Goal: Transaction & Acquisition: Purchase product/service

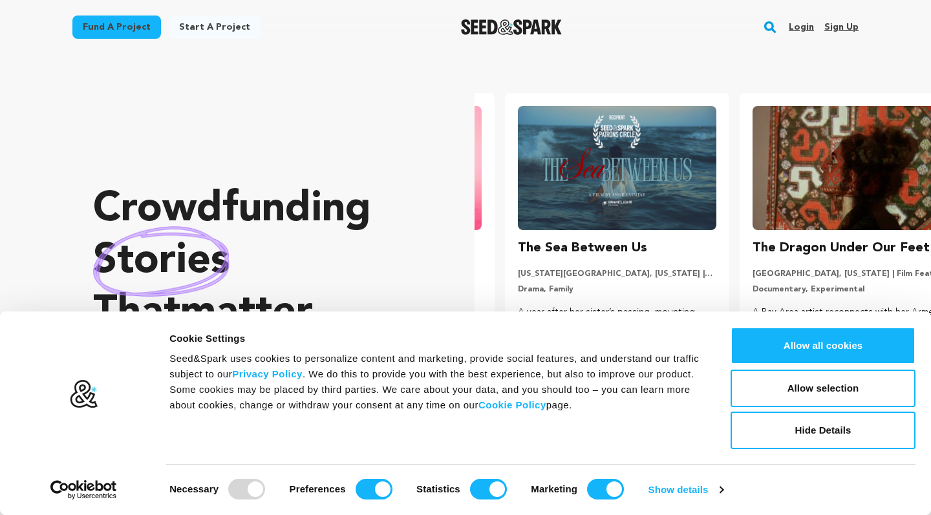
scroll to position [0, 245]
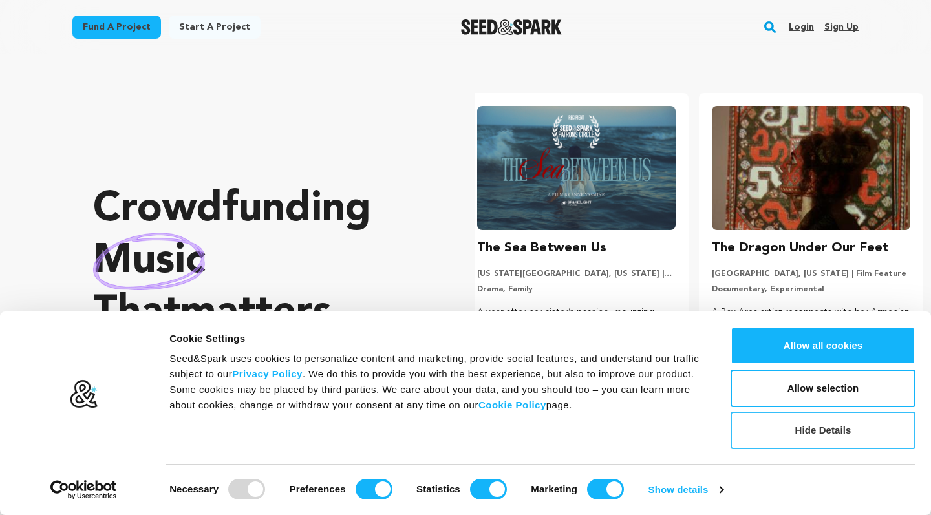
click at [806, 427] on button "Hide Details" at bounding box center [823, 431] width 185 height 38
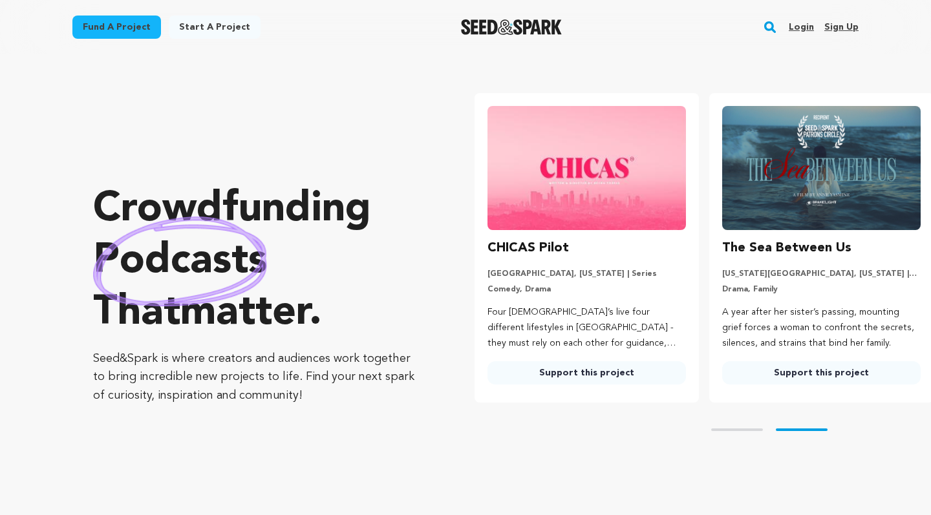
scroll to position [0, 0]
click at [597, 211] on img at bounding box center [587, 168] width 198 height 124
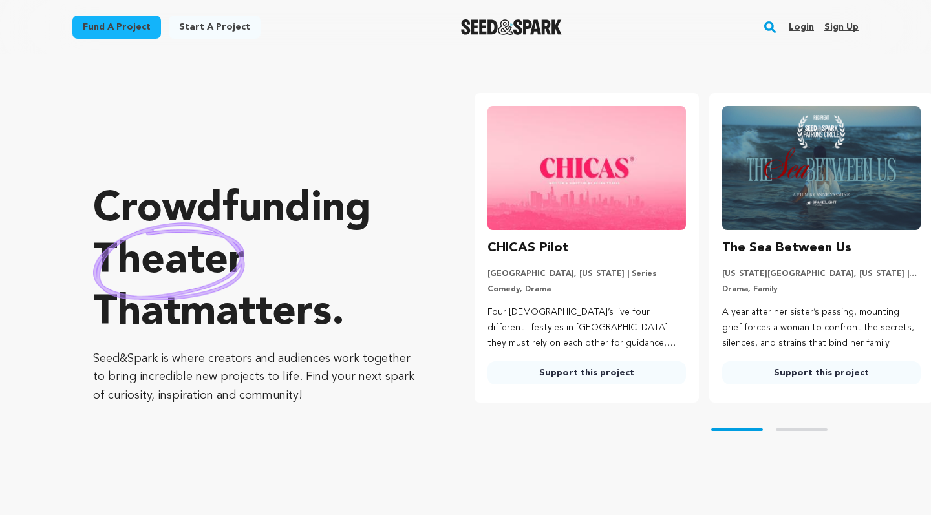
click at [575, 371] on link "Support this project" at bounding box center [587, 372] width 198 height 23
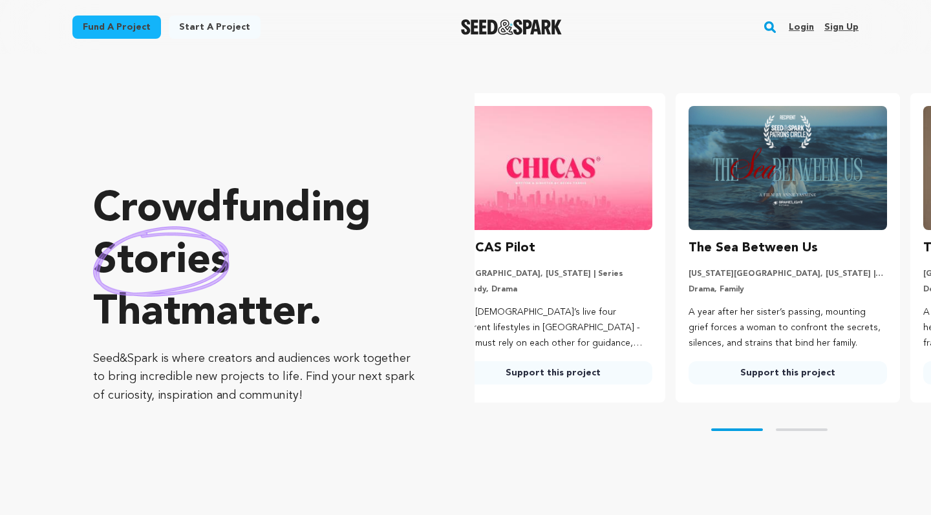
scroll to position [0, 1]
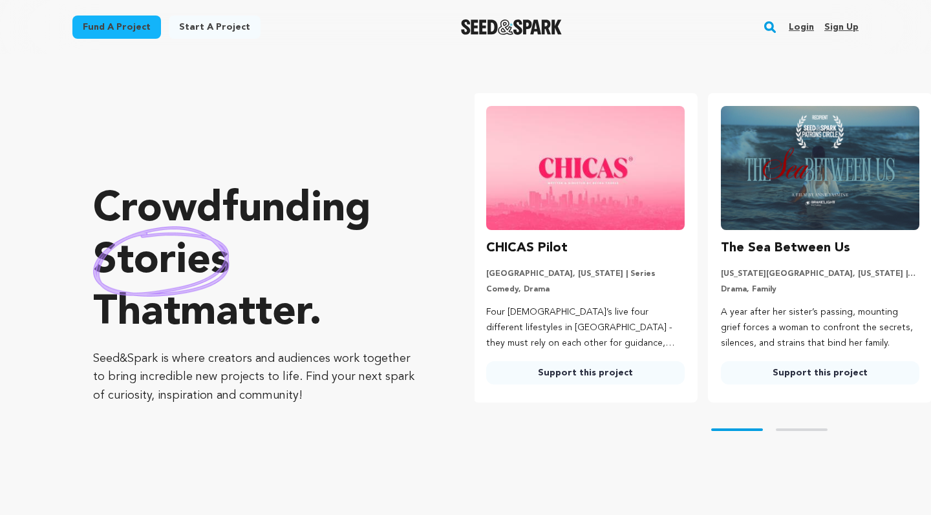
click at [619, 376] on link "Support this project" at bounding box center [585, 372] width 198 height 23
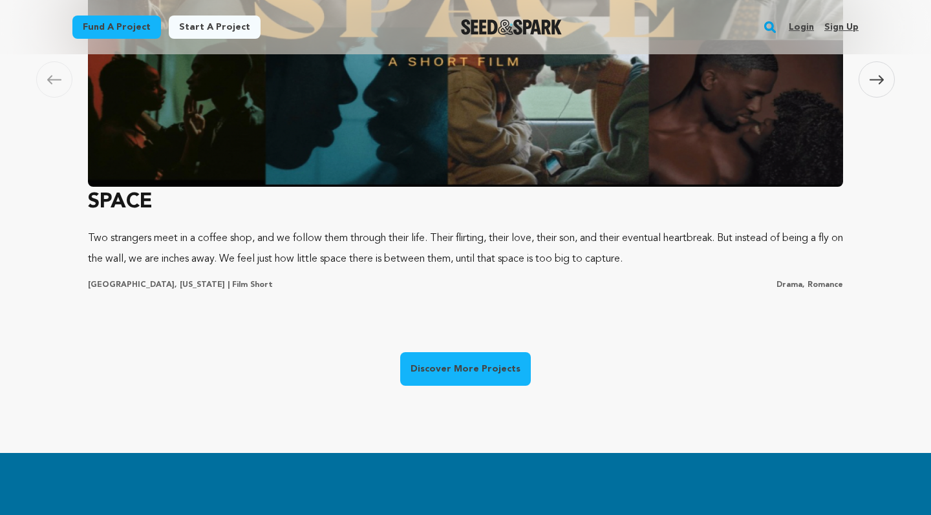
scroll to position [0, 0]
click at [442, 367] on link "Discover More Projects" at bounding box center [465, 369] width 131 height 34
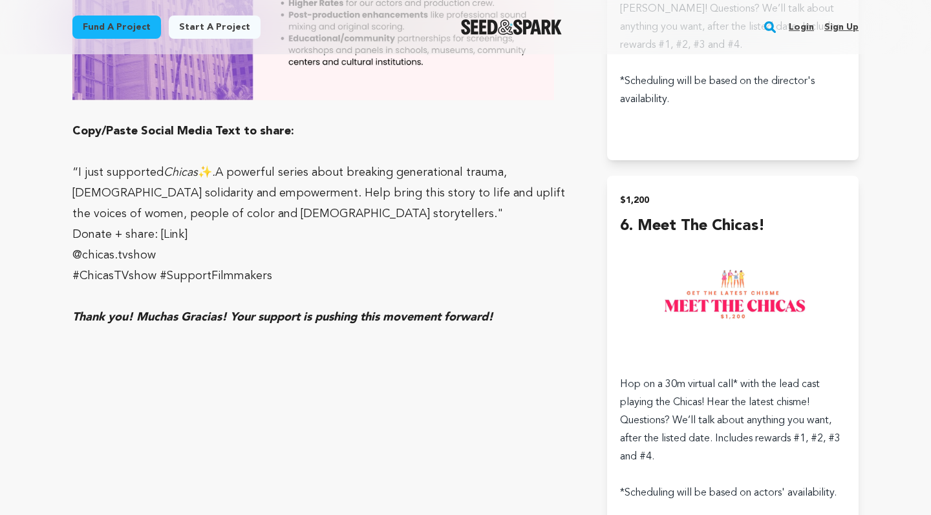
scroll to position [3652, 0]
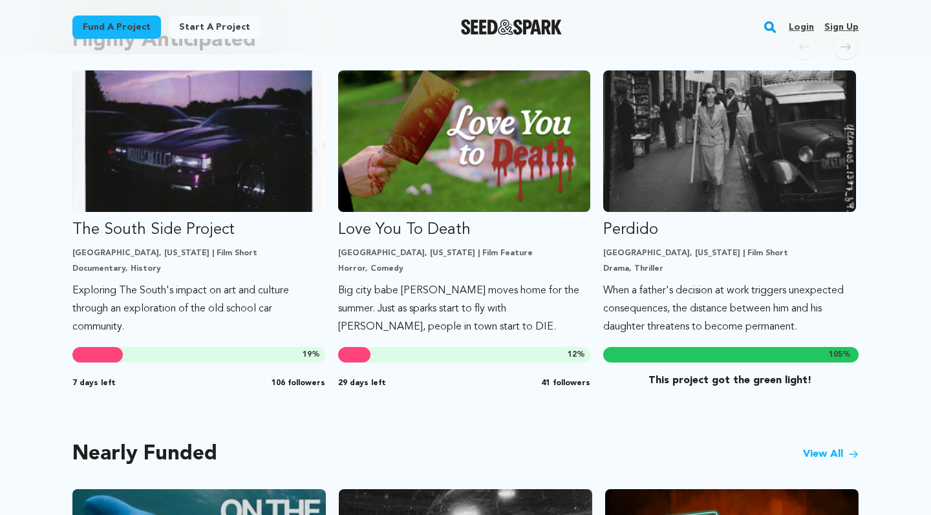
scroll to position [719, 0]
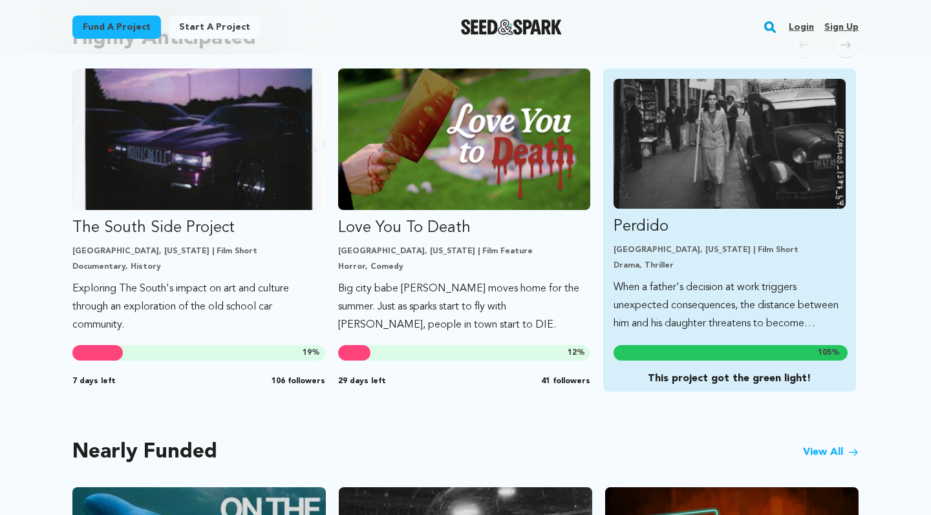
click at [727, 246] on p "Los Angeles, California | Film Short" at bounding box center [730, 250] width 232 height 10
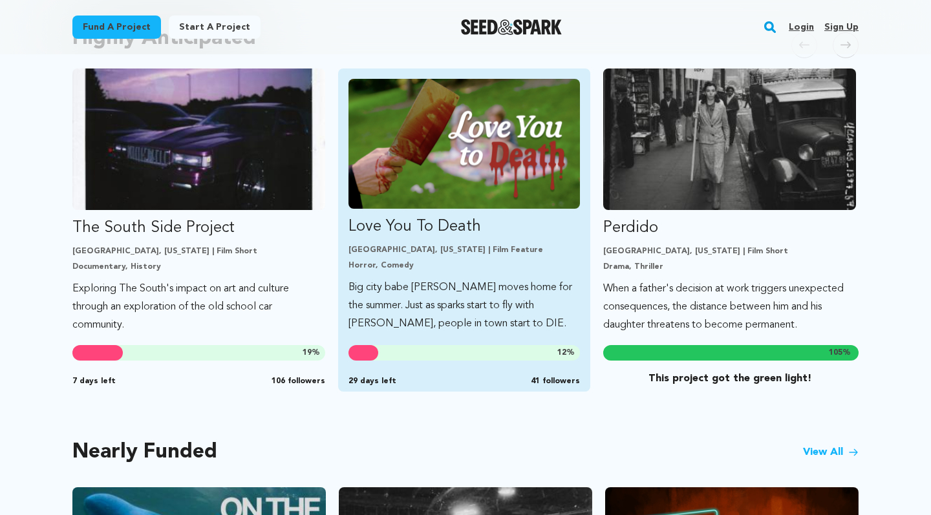
click at [434, 227] on p "Love You To Death" at bounding box center [464, 227] width 232 height 21
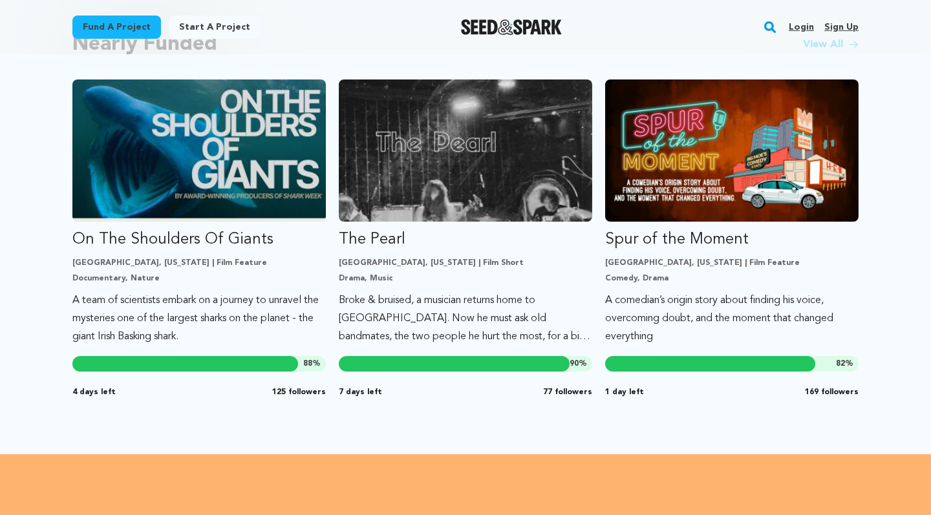
scroll to position [1124, 0]
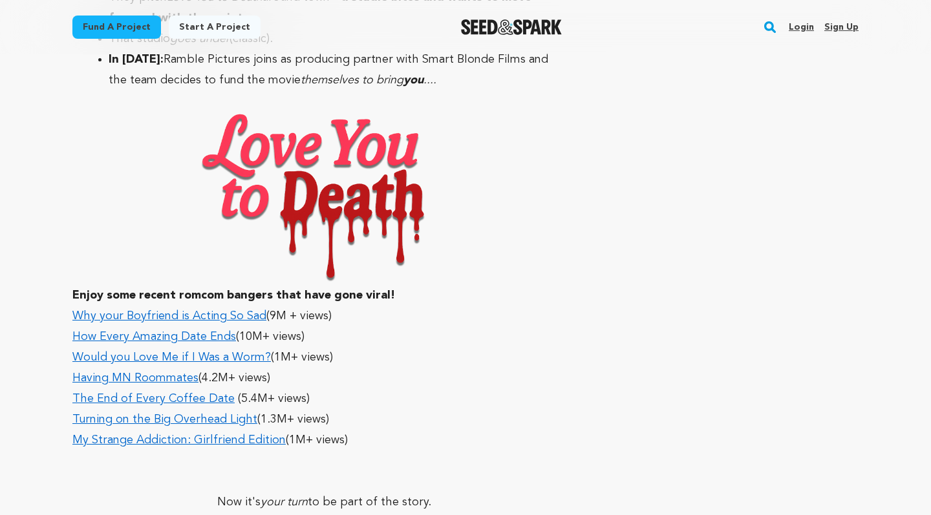
scroll to position [4424, 0]
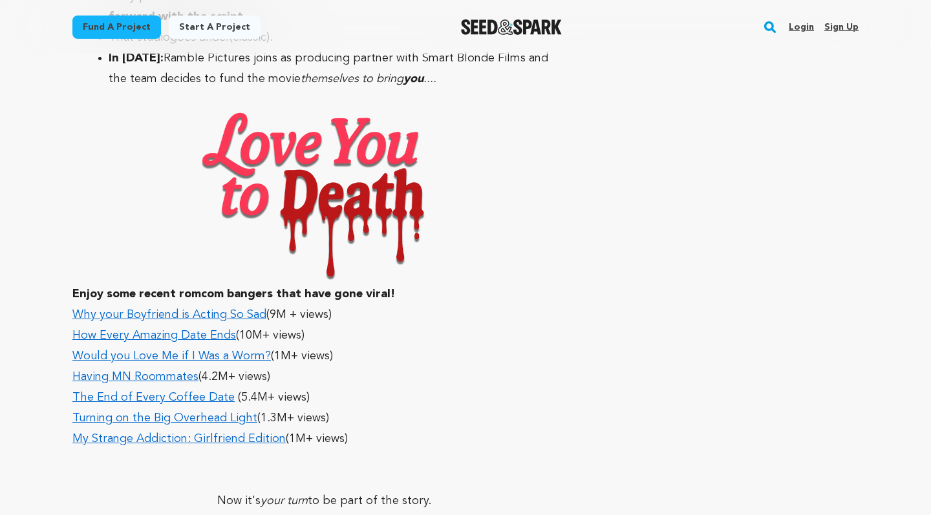
click at [193, 309] on link "Why your Boyfriend is Acting So Sad" at bounding box center [169, 315] width 194 height 12
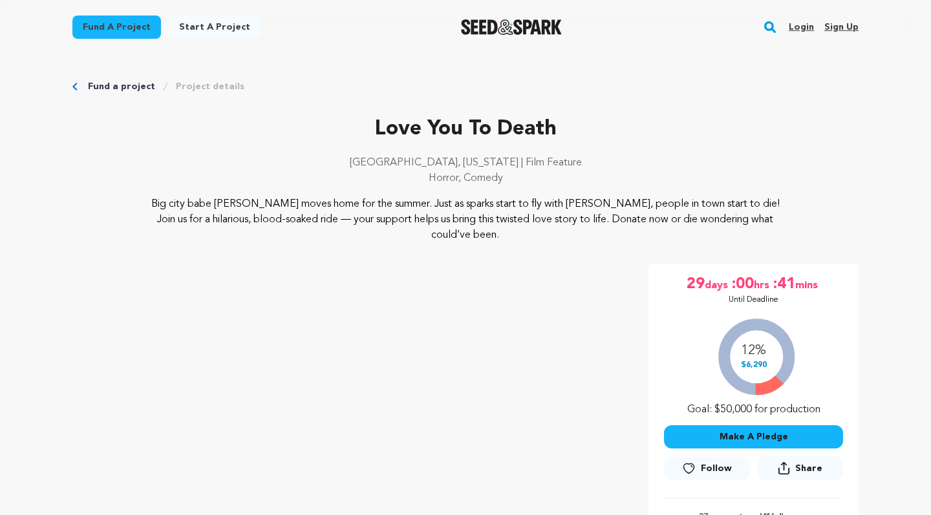
scroll to position [0, 0]
